Goal: Check status

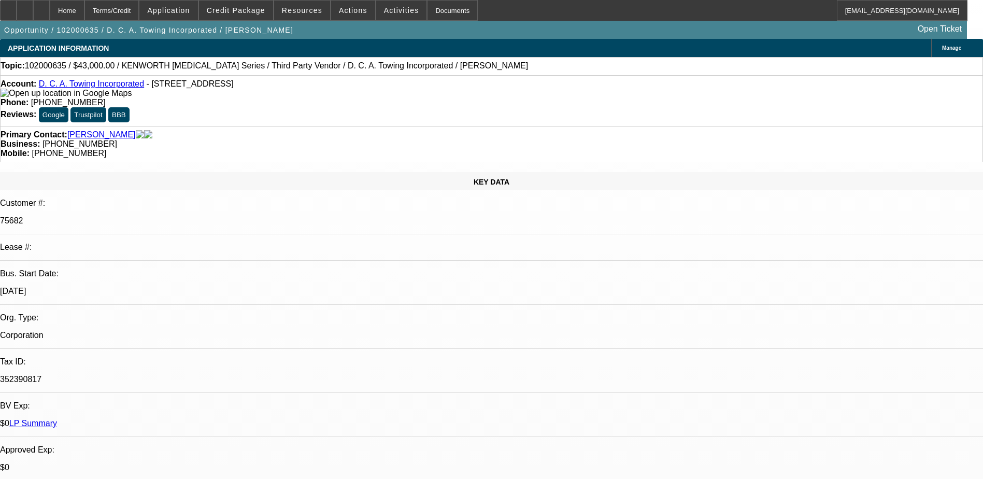
select select "0"
select select "2"
select select "0"
select select "6"
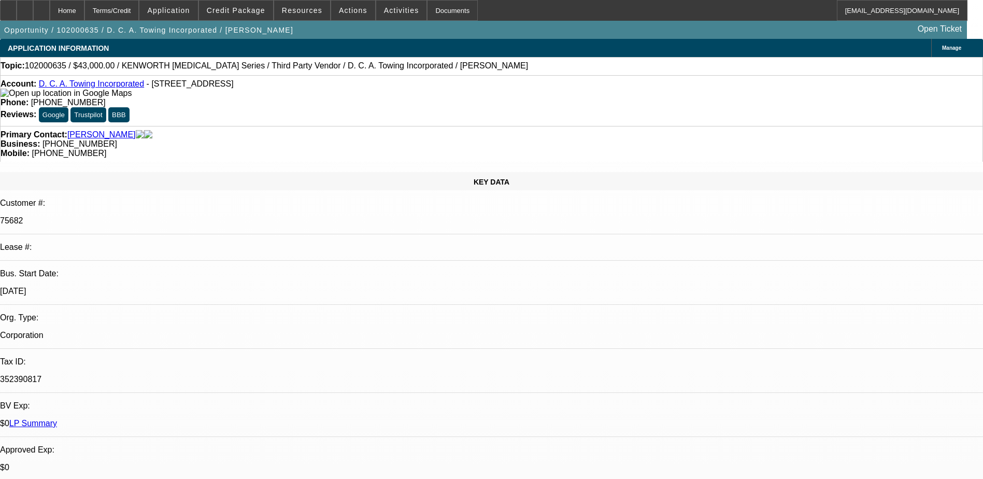
select select "0"
select select "6"
select select "0"
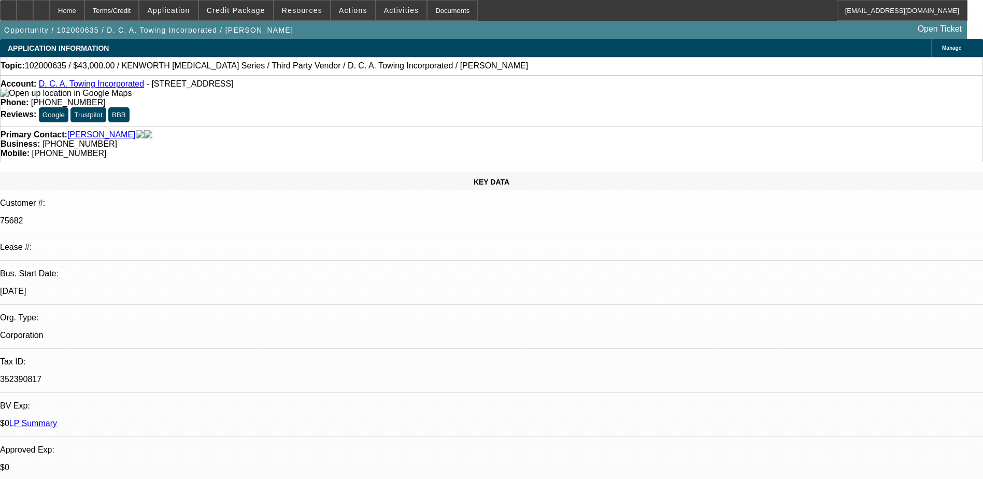
select select "0"
select select "6"
select select "0"
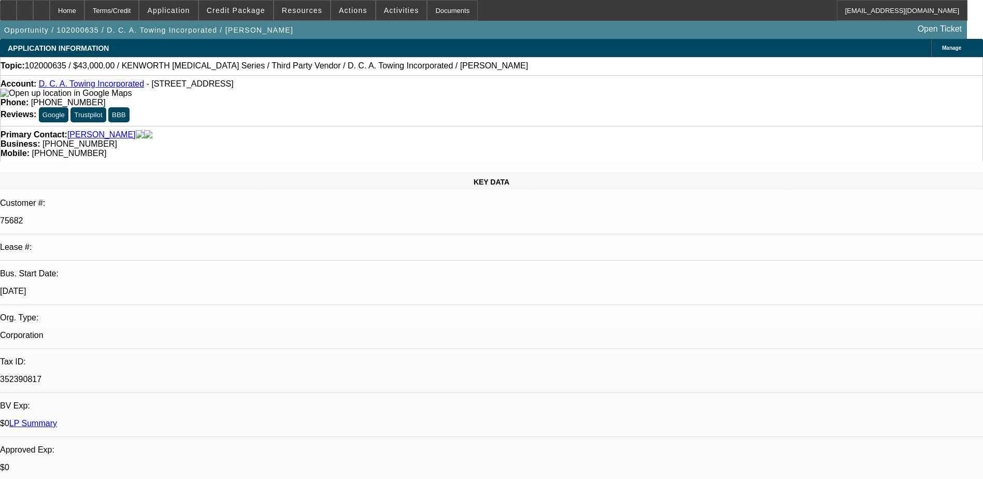
select select "0"
select select "6"
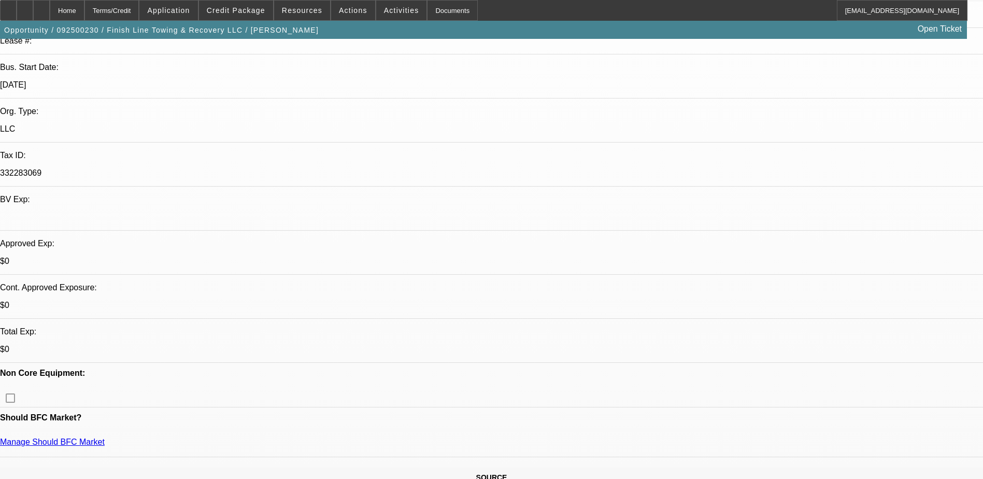
select select "0"
select select "0.15"
select select "2"
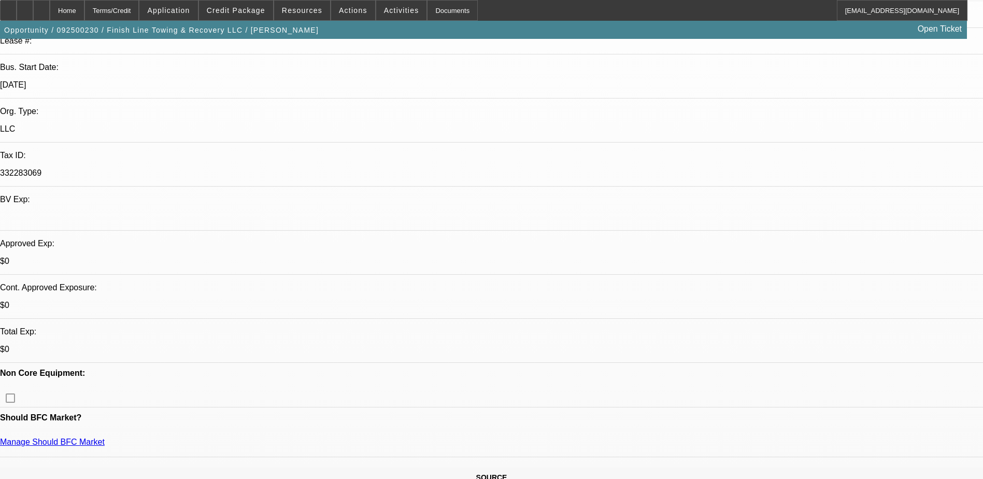
select select "0"
select select "0.15"
select select "2"
select select "0"
select select "0.15"
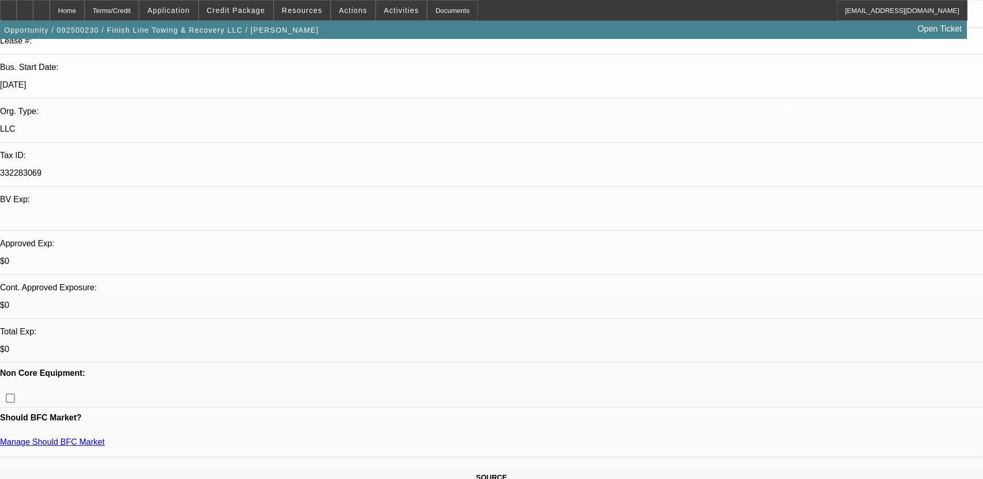
select select "2"
select select "0"
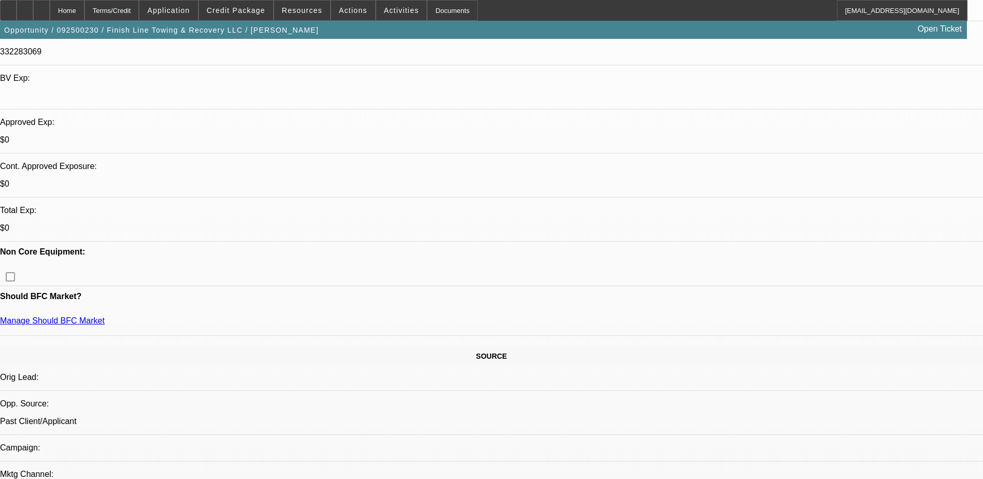
select select "1"
select select "6"
select select "1"
select select "2"
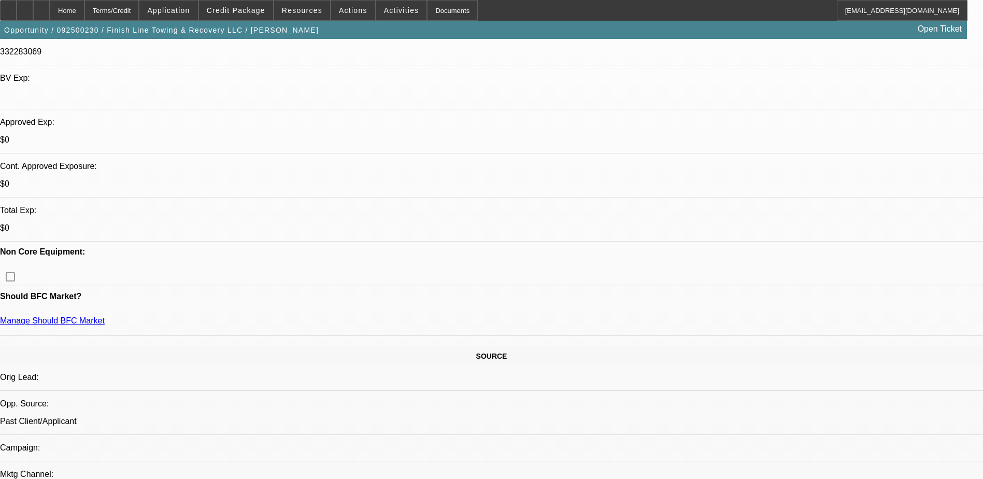
select select "6"
select select "1"
select select "2"
select select "6"
select select "1"
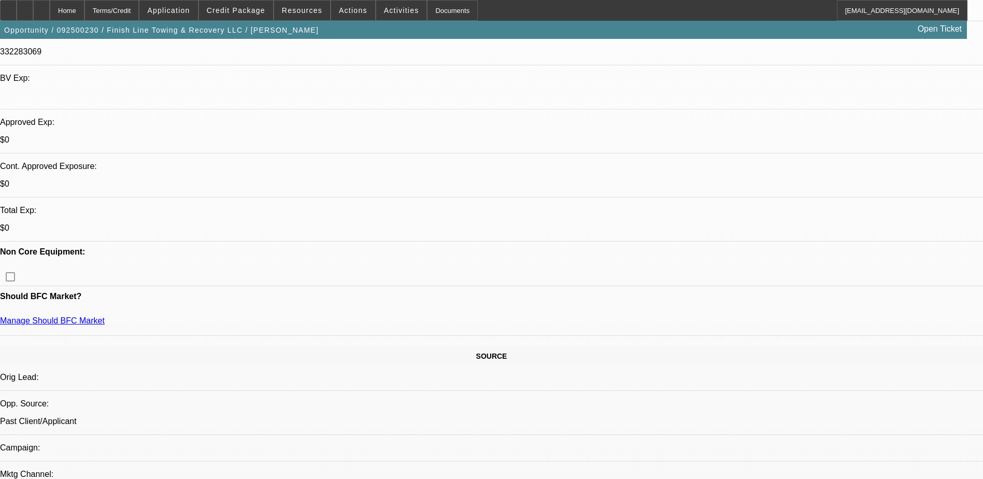
select select "2"
select select "6"
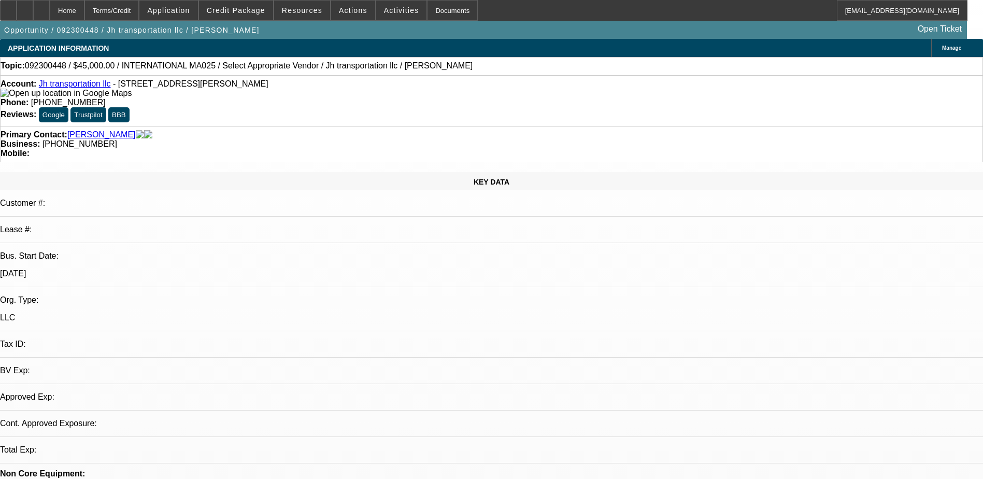
select select "0"
select select "2"
select select "0.1"
select select "4"
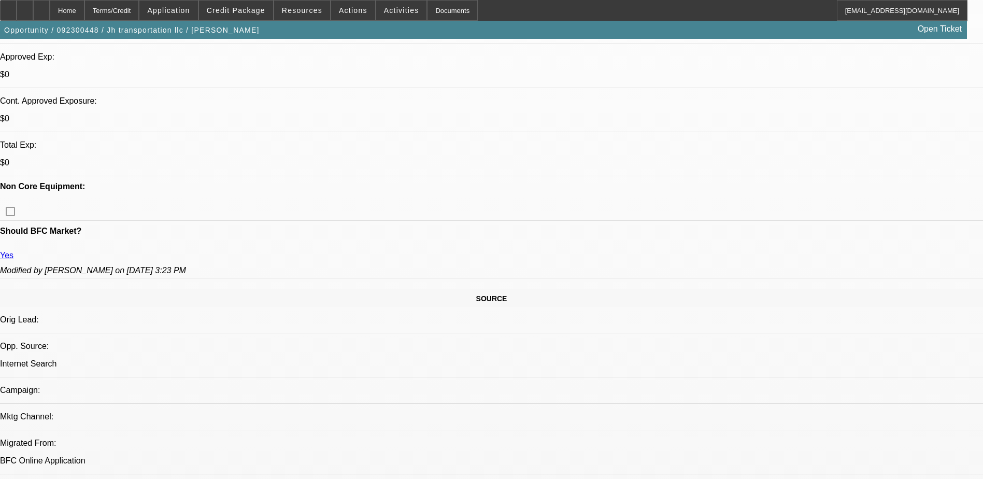
scroll to position [363, 0]
